Goal: Information Seeking & Learning: Check status

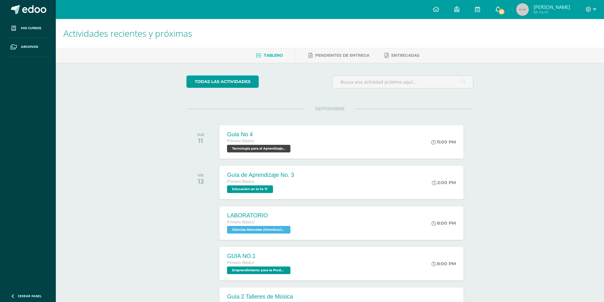
click at [508, 16] on link "10" at bounding box center [498, 9] width 20 height 19
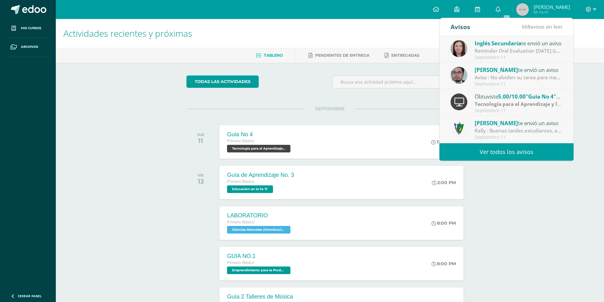
click at [506, 52] on div "Reminder Oral Evaluation [DATE] (L3 Miss [PERSON_NAME]): Hi guys! I remind you …" at bounding box center [518, 50] width 88 height 7
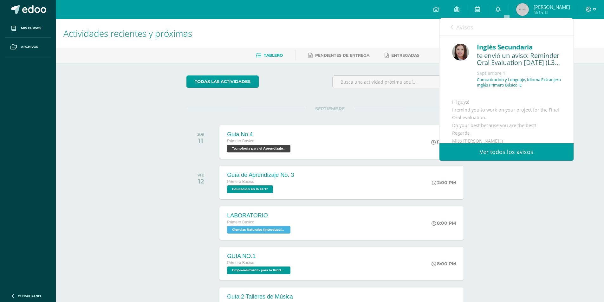
click at [454, 30] on link "Avisos" at bounding box center [461, 27] width 23 height 18
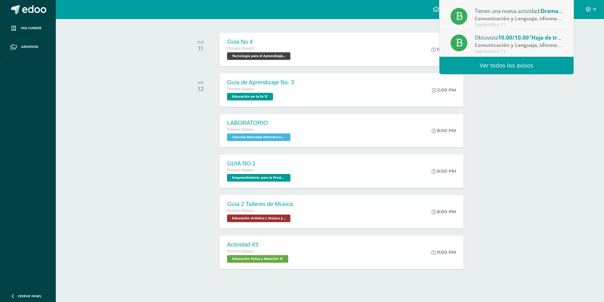
scroll to position [99, 0]
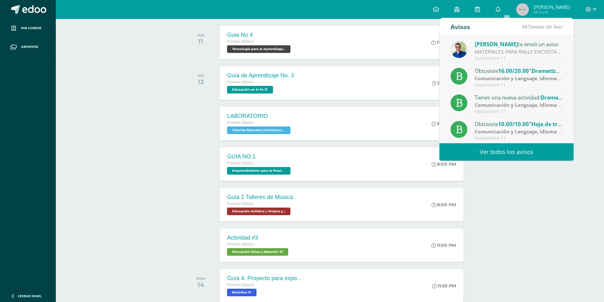
click at [493, 157] on link "Ver todos los avisos" at bounding box center [506, 151] width 134 height 17
click at [484, 149] on link "Ver todos los avisos" at bounding box center [506, 151] width 134 height 17
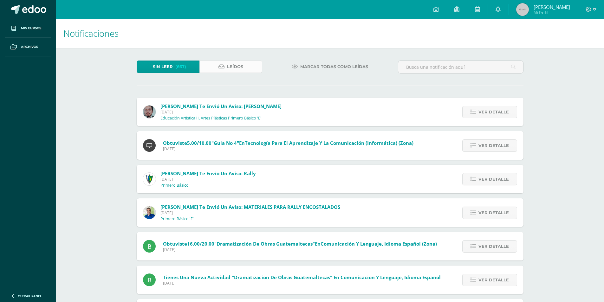
click at [246, 69] on link "Leídos" at bounding box center [230, 67] width 63 height 12
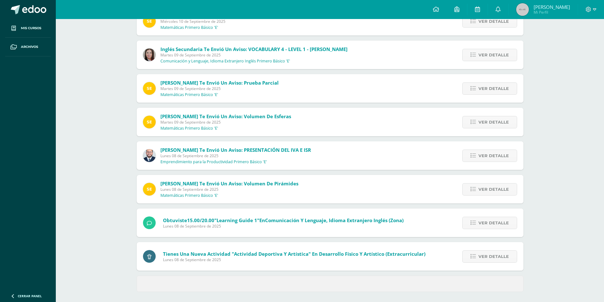
scroll to position [160, 0]
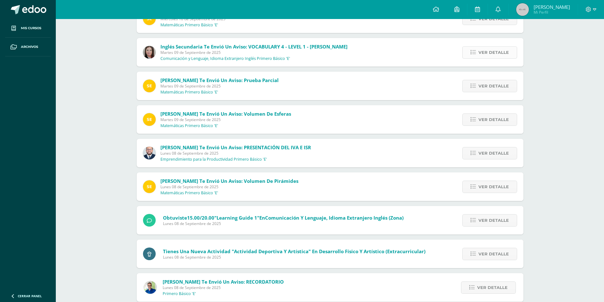
click at [468, 57] on link "Ver detalle" at bounding box center [489, 52] width 55 height 12
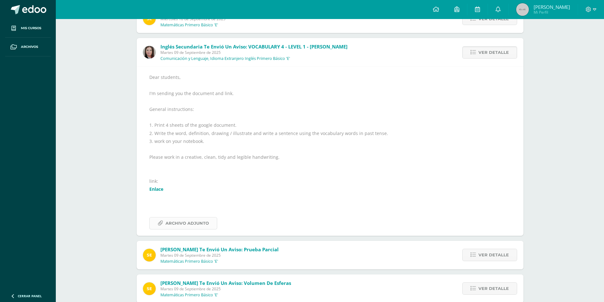
click at [173, 228] on span "Archivo Adjunto" at bounding box center [186, 223] width 43 height 12
